Goal: Task Accomplishment & Management: Manage account settings

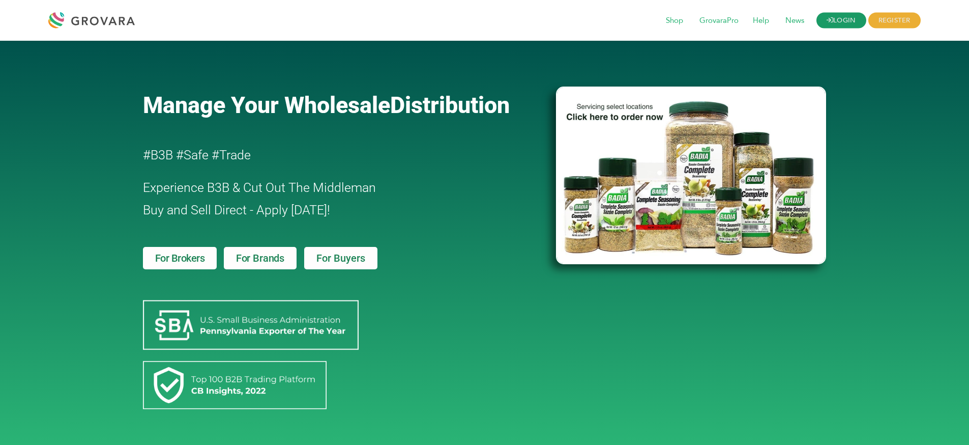
click at [827, 14] on link "LOGIN" at bounding box center [842, 21] width 50 height 16
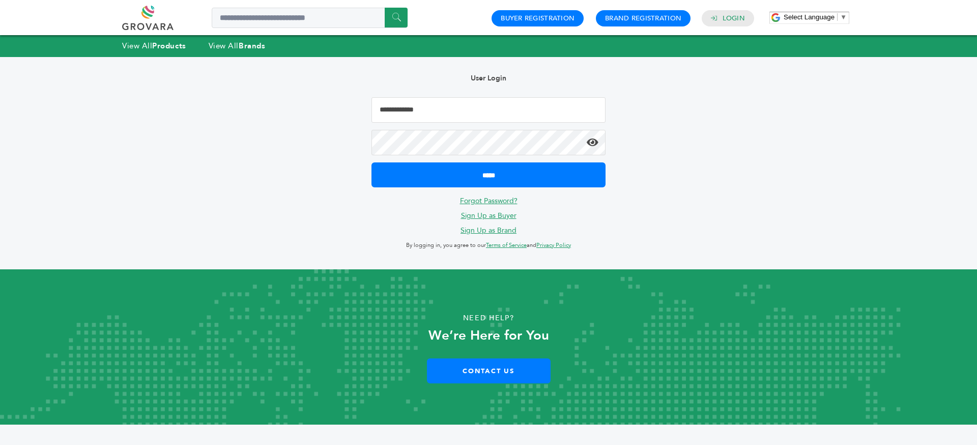
click at [580, 113] on input "Email Address" at bounding box center [488, 109] width 234 height 25
type input "**********"
click at [371, 162] on input "*****" at bounding box center [488, 174] width 234 height 25
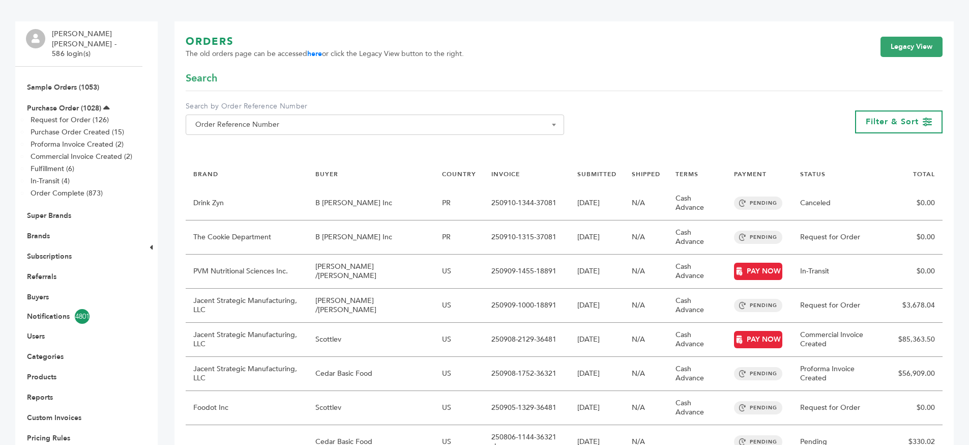
scroll to position [67, 0]
click at [34, 371] on link "Products" at bounding box center [42, 376] width 30 height 10
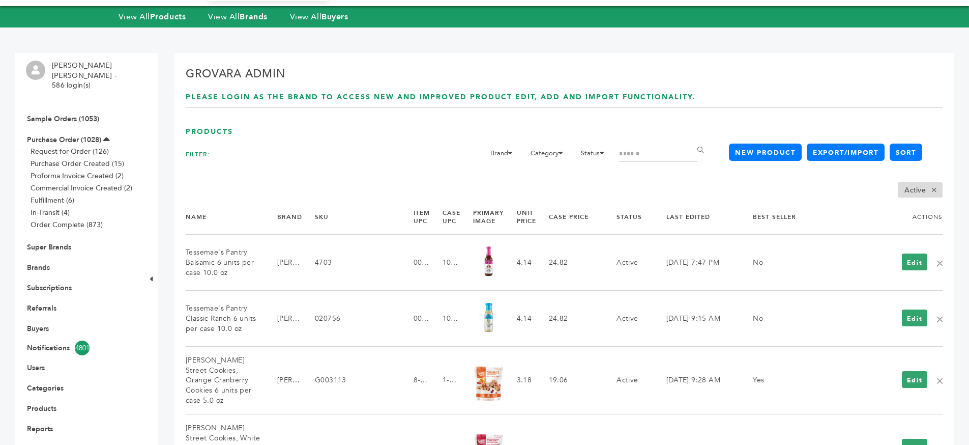
scroll to position [64, 0]
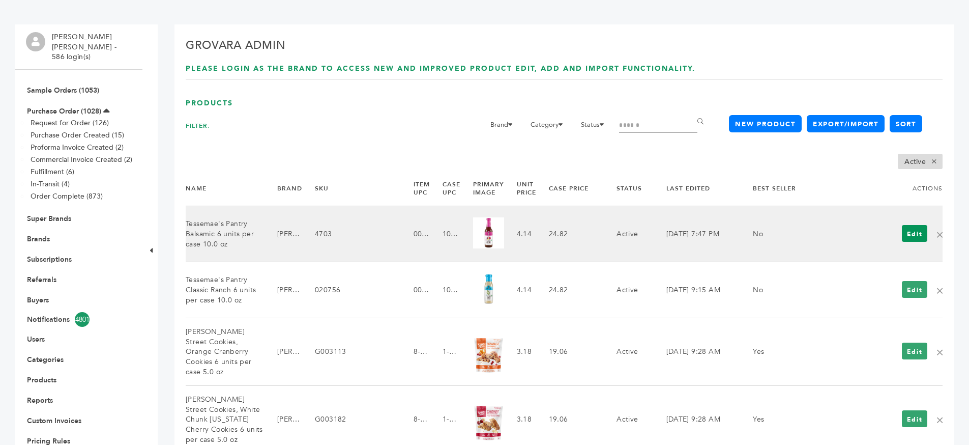
click at [907, 232] on link "Edit" at bounding box center [915, 233] width 26 height 17
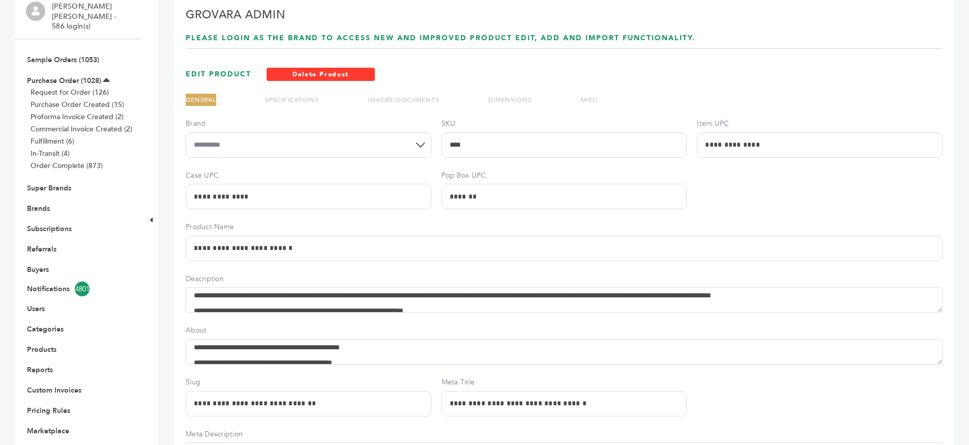
scroll to position [108, 0]
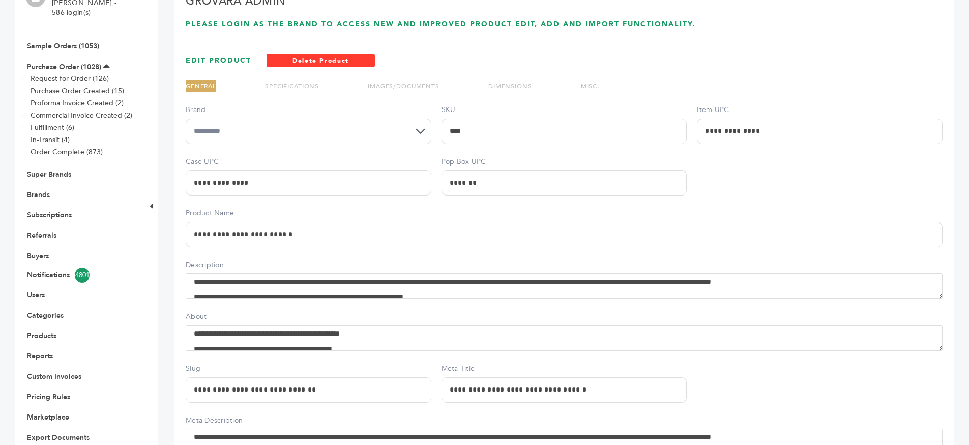
click at [289, 80] on li "SPECIFICATIONS" at bounding box center [292, 86] width 54 height 12
click at [323, 83] on ul "GENERAL SPECIFICATIONS IMAGES/DOCUMENTS DIMENSIONS MISC." at bounding box center [393, 92] width 414 height 25
click at [318, 85] on link "SPECIFICATIONS" at bounding box center [292, 86] width 54 height 8
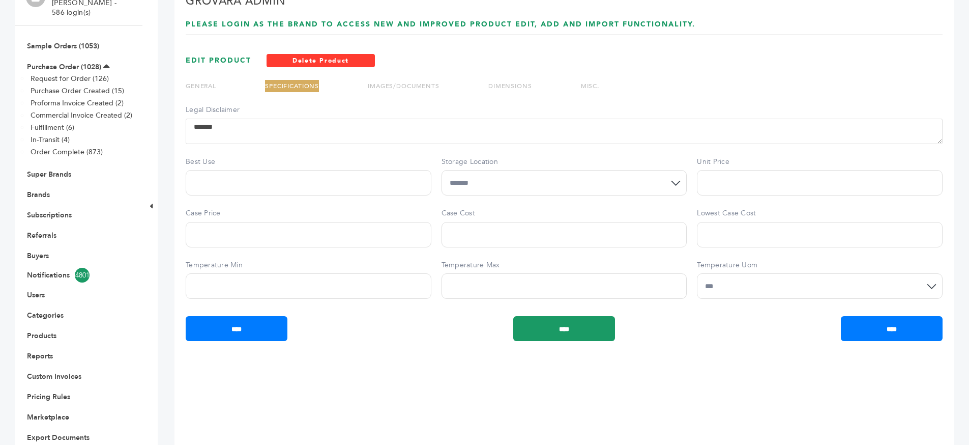
click at [588, 82] on link "MISC." at bounding box center [590, 86] width 18 height 8
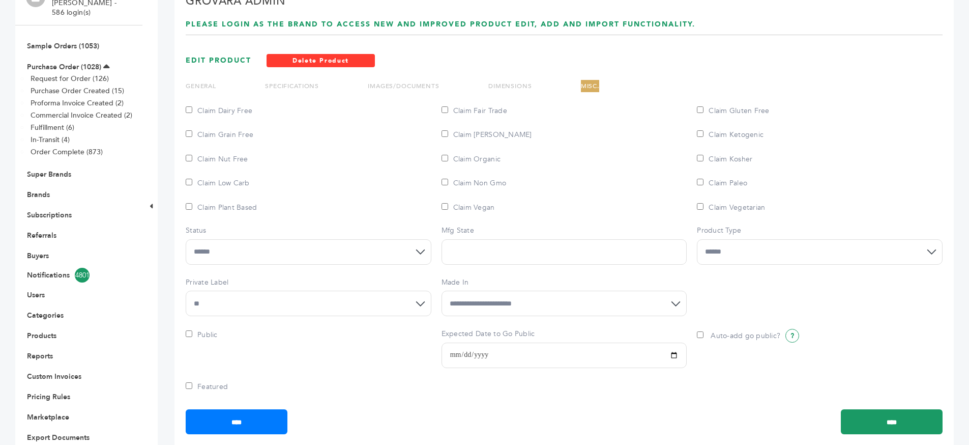
click at [507, 83] on link "DIMENSIONS" at bounding box center [511, 86] width 44 height 8
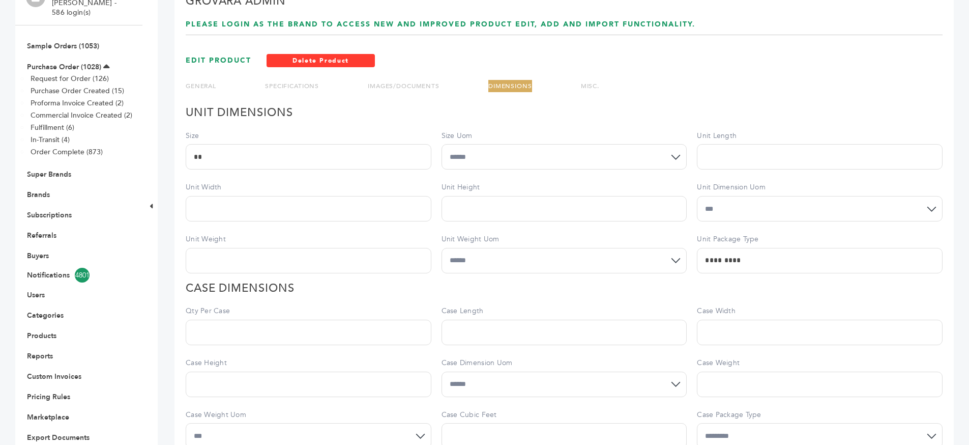
click at [406, 84] on link "IMAGES/DOCUMENTS" at bounding box center [404, 86] width 72 height 8
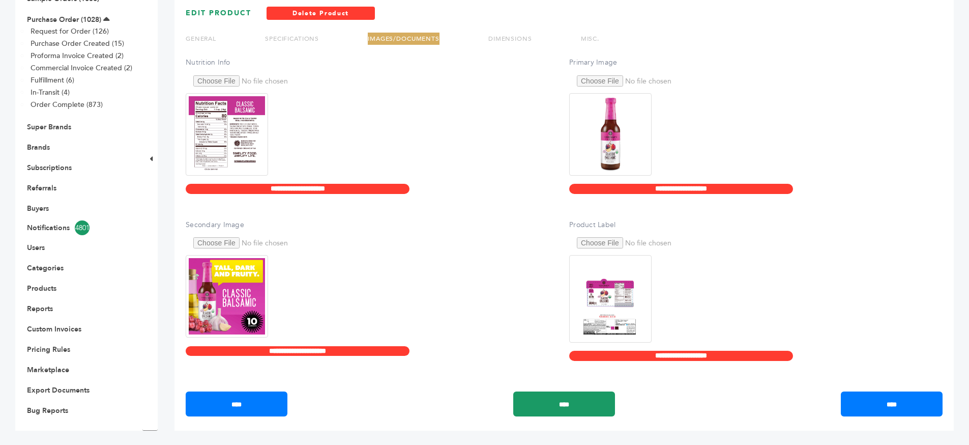
scroll to position [26, 0]
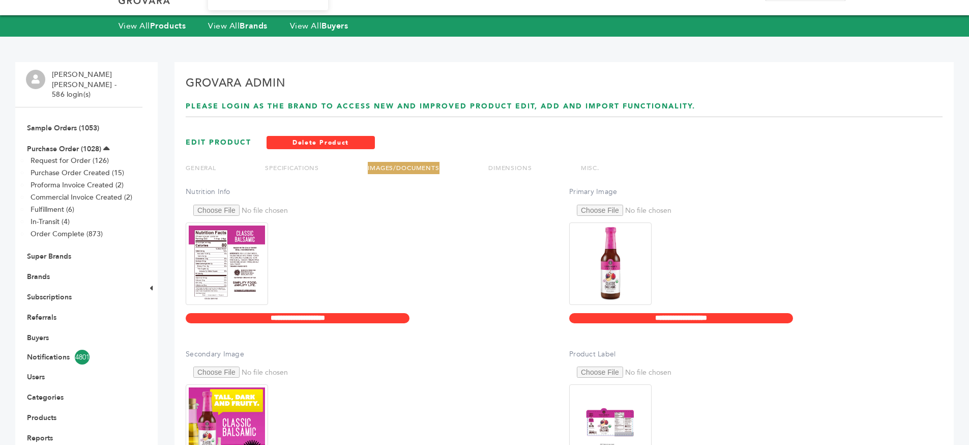
click at [293, 168] on link "SPECIFICATIONS" at bounding box center [292, 168] width 54 height 8
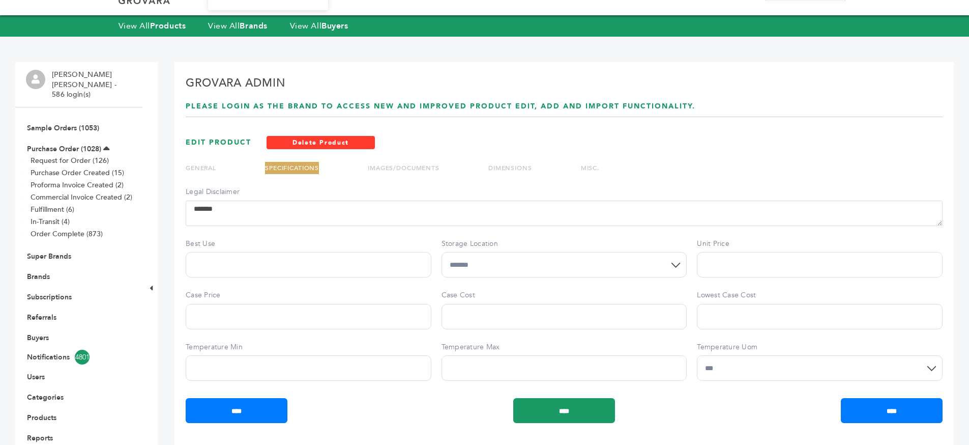
click at [202, 170] on link "GENERAL" at bounding box center [201, 168] width 31 height 8
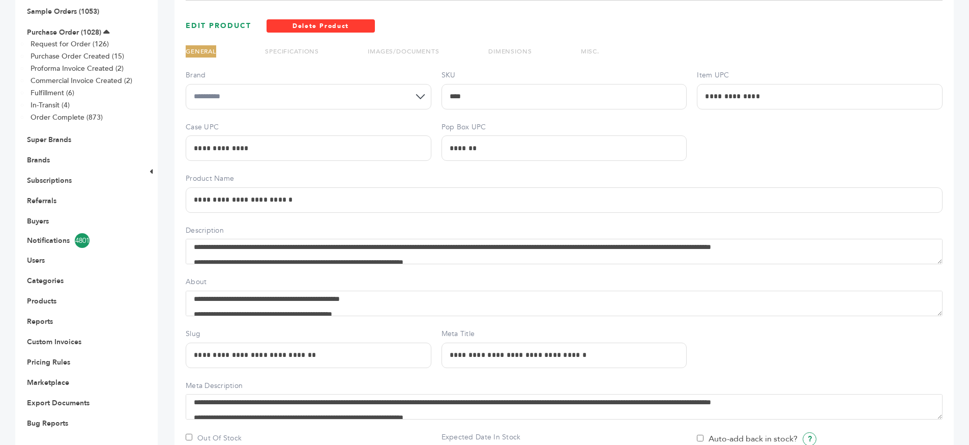
scroll to position [0, 0]
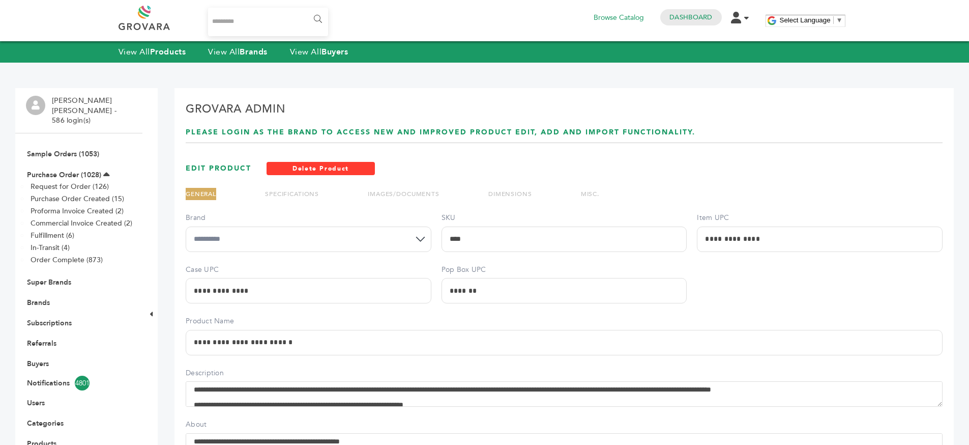
click at [598, 195] on link "MISC." at bounding box center [590, 194] width 18 height 8
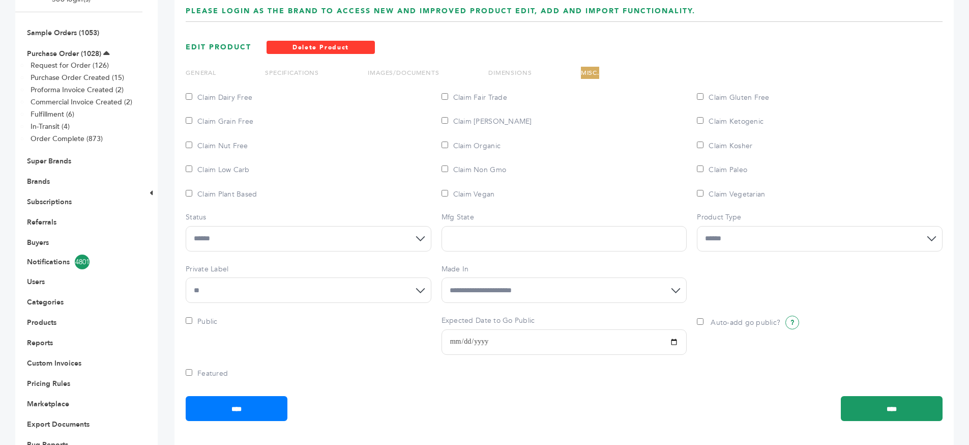
scroll to position [127, 0]
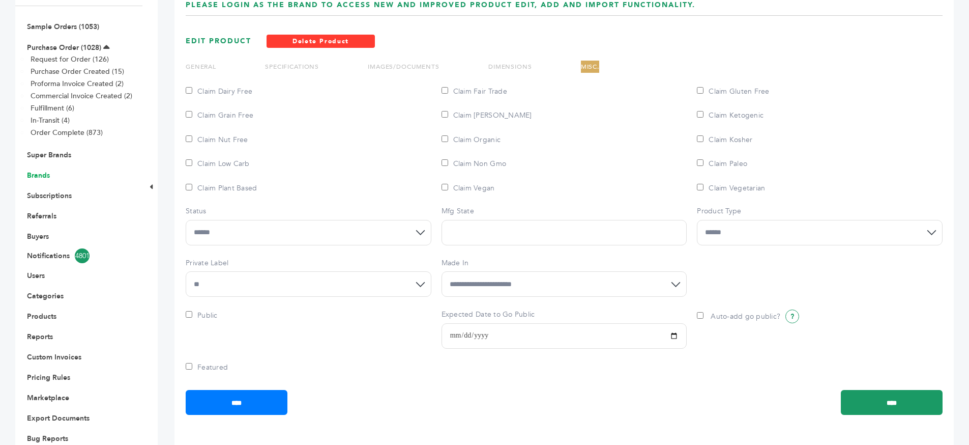
click at [42, 170] on link "Brands" at bounding box center [38, 175] width 23 height 10
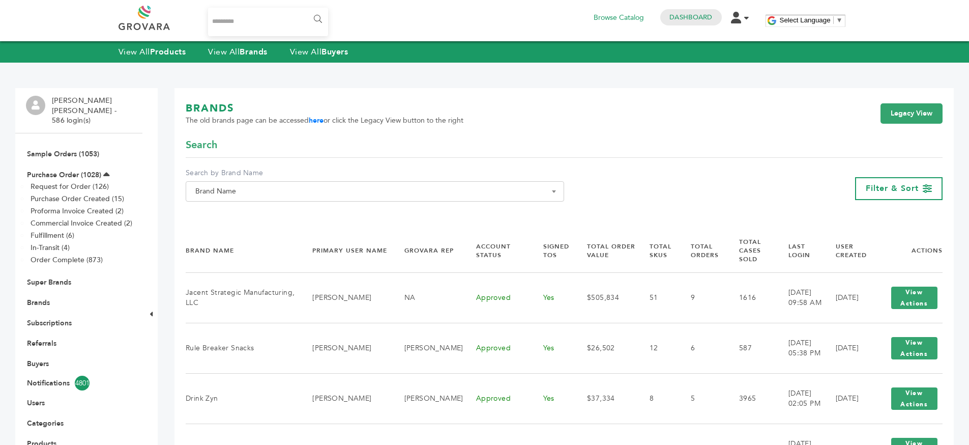
click at [457, 184] on span "Brand Name" at bounding box center [374, 191] width 367 height 14
click at [449, 208] on input "Search" at bounding box center [375, 210] width 374 height 13
click at [680, 181] on div "**********" at bounding box center [564, 188] width 757 height 41
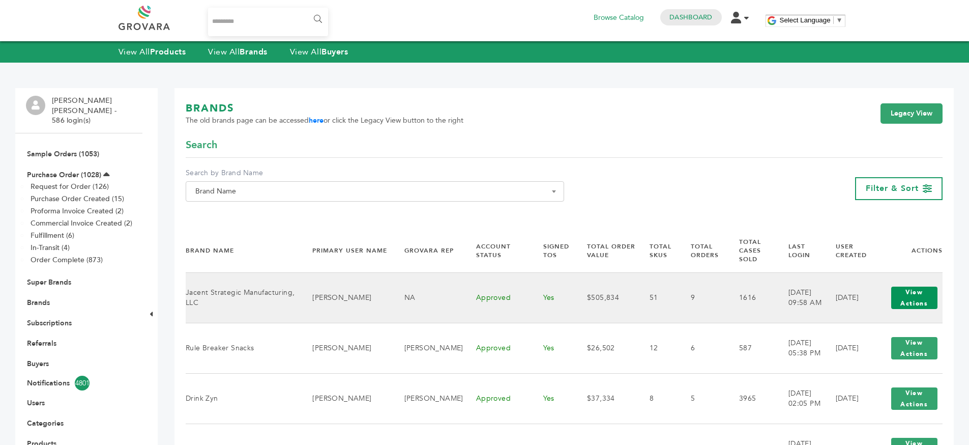
click at [923, 287] on button "View Actions" at bounding box center [915, 298] width 46 height 22
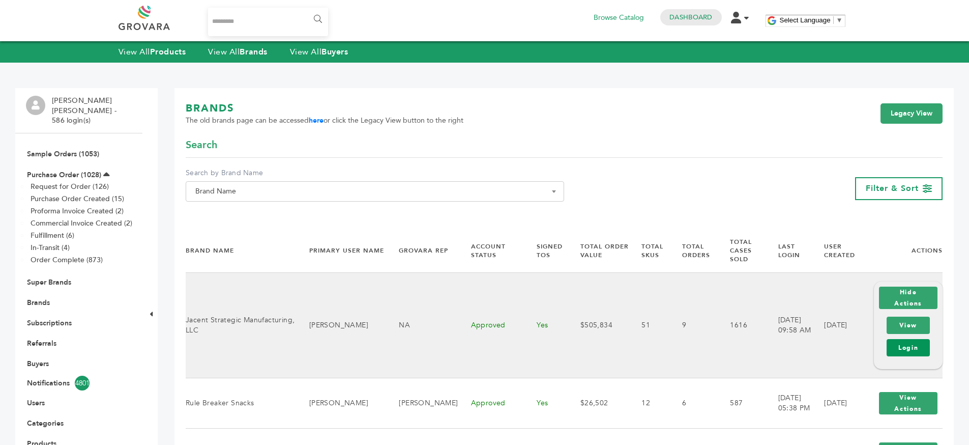
click at [904, 339] on link "Login" at bounding box center [908, 347] width 43 height 17
